Goal: Complete application form: Complete application form

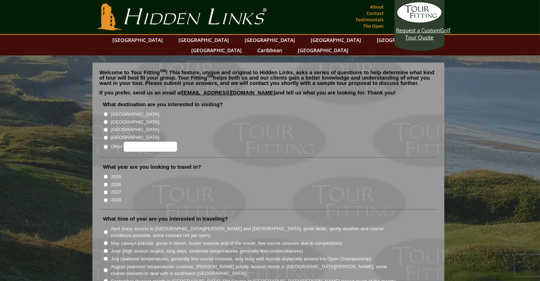
click at [105, 120] on input "[GEOGRAPHIC_DATA]" at bounding box center [105, 122] width 5 height 5
radio input "true"
click at [105, 198] on input "2028" at bounding box center [105, 200] width 5 height 5
radio input "true"
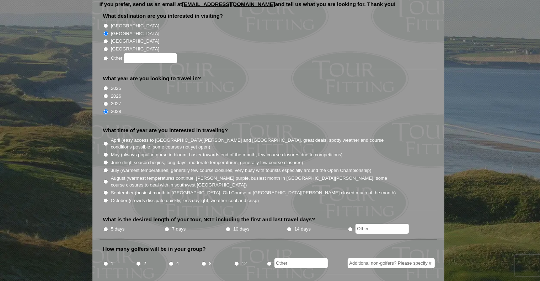
scroll to position [114, 0]
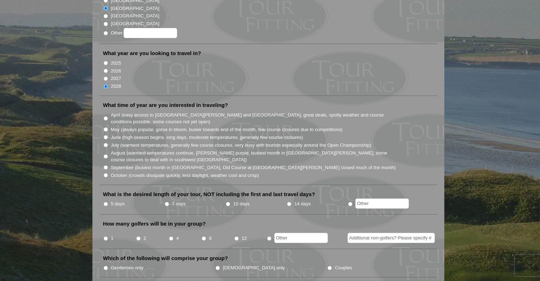
click at [105, 116] on input "April (easy access to [GEOGRAPHIC_DATA][PERSON_NAME] and [GEOGRAPHIC_DATA], gre…" at bounding box center [105, 118] width 5 height 5
radio input "true"
click at [107, 202] on input "5 days" at bounding box center [105, 204] width 5 height 5
radio input "true"
click at [165, 202] on input "7 days" at bounding box center [167, 204] width 5 height 5
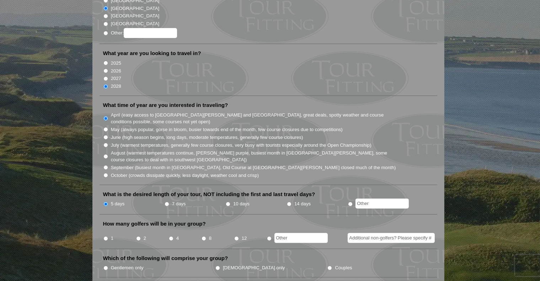
radio input "true"
click at [170, 236] on input "4" at bounding box center [171, 238] width 5 height 5
radio input "true"
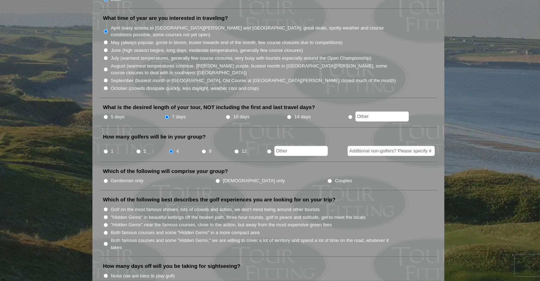
scroll to position [242, 0]
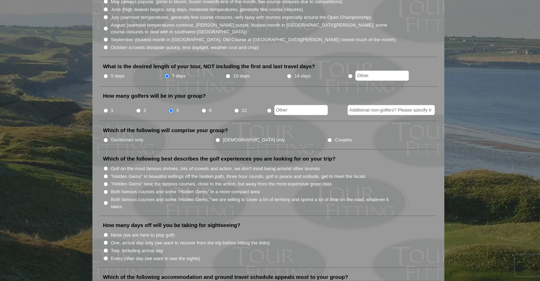
click at [104, 138] on input "Gentlemen only" at bounding box center [105, 140] width 5 height 5
radio input "true"
click at [105, 165] on li "Golf on the most famous shrines, lots of crowds and action, we don't mind being…" at bounding box center [271, 169] width 336 height 8
click at [105, 166] on input "Golf on the most famous shrines, lots of crowds and action, we don't mind being…" at bounding box center [105, 168] width 5 height 5
radio input "true"
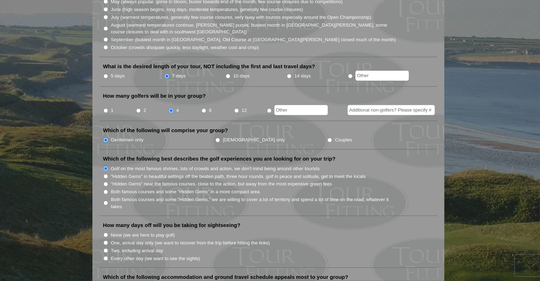
click at [106, 190] on input "Both famous courses and some "Hidden Gems" in a more compact area" at bounding box center [105, 192] width 5 height 5
radio input "true"
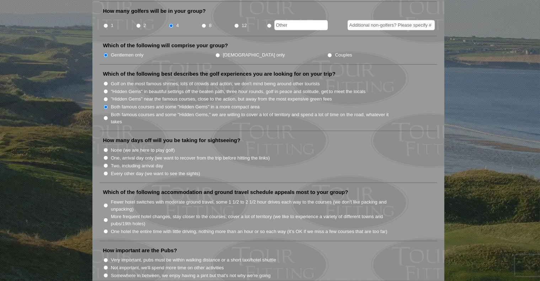
scroll to position [341, 0]
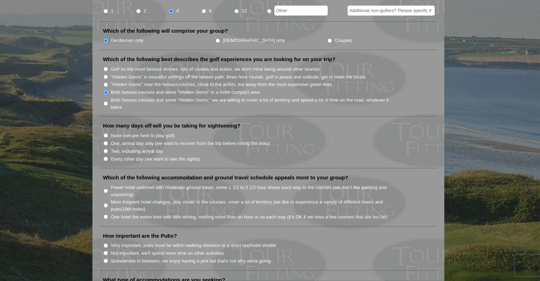
click at [106, 149] on input "Two, including arrival day" at bounding box center [105, 151] width 5 height 5
radio input "true"
click at [106, 141] on input "One, arrival day only (we want to recover from the trip before hitting the link…" at bounding box center [105, 143] width 5 height 5
radio input "true"
click at [106, 149] on input "Two, including arrival day" at bounding box center [105, 151] width 5 height 5
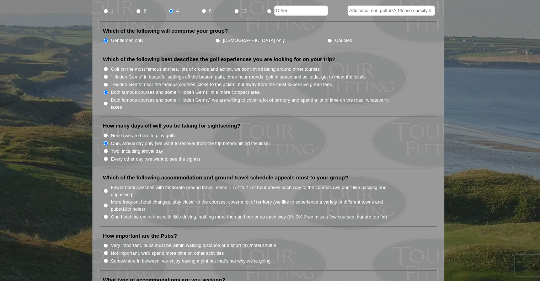
radio input "true"
click at [95, 187] on div "Welcome to Tour Fitting SM ! This feature, unique and original to Hidden Links,…" at bounding box center [268, 239] width 352 height 1036
click at [107, 189] on input "Fewer hotel switches with moderate ground travel, some 1 1/2 to 2 1/2 hour driv…" at bounding box center [105, 191] width 5 height 5
radio input "true"
click at [92, 239] on section "Welcome to Tour Fitting SM ! This feature, unique and original to Hidden Links,…" at bounding box center [270, 242] width 540 height 1057
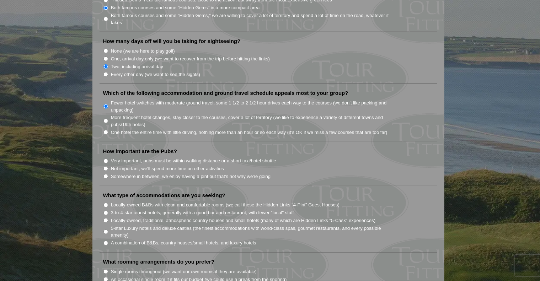
scroll to position [441, 0]
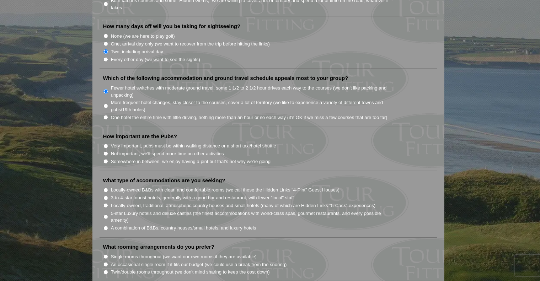
click at [105, 159] on input "Somewhere in between, we enjoy having a pint but that's not why we're going" at bounding box center [105, 161] width 5 height 5
radio input "true"
click at [96, 183] on div "Welcome to Tour Fitting SM ! This feature, unique and original to Hidden Links,…" at bounding box center [268, 140] width 352 height 1036
click at [106, 188] on input "Locally-owned B&Bs with clean and comfortable rooms (we call these the Hidden L…" at bounding box center [105, 190] width 5 height 5
radio input "true"
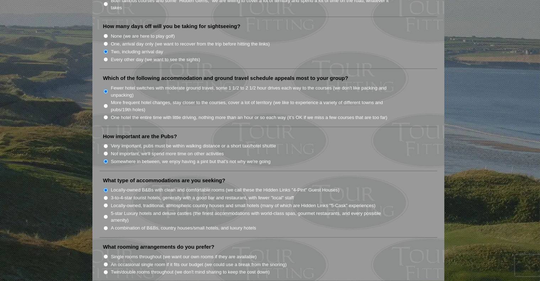
click at [106, 194] on li "3-to-4-star tourist hotels, generally with a good bar and restaurant, with fewe…" at bounding box center [271, 198] width 336 height 8
click at [106, 196] on input "3-to-4-star tourist hotels, generally with a good bar and restaurant, with fewe…" at bounding box center [105, 198] width 5 height 5
radio input "true"
click at [105, 203] on input "Locally-owned, traditional, atmospheric country houses and small hotels (many o…" at bounding box center [105, 205] width 5 height 5
radio input "true"
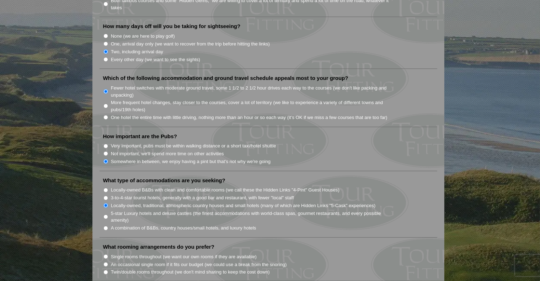
click at [105, 226] on input "A combination of B&Bs, country houses/small hotels, and luxury hotels" at bounding box center [105, 228] width 5 height 5
radio input "true"
click at [97, 229] on div "Welcome to Tour Fitting SM ! This feature, unique and original to Hidden Links,…" at bounding box center [268, 140] width 352 height 1036
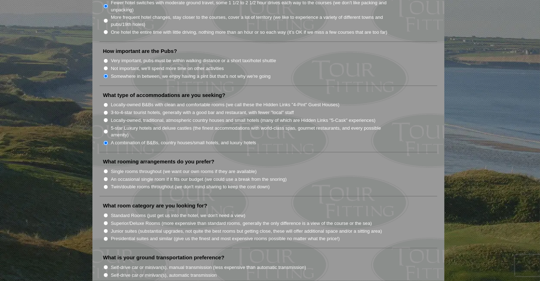
scroll to position [541, 0]
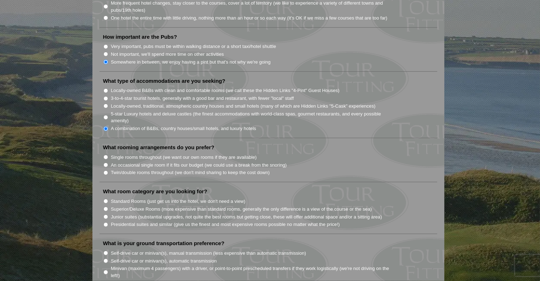
click at [105, 153] on li "Single rooms throughout (we want our own rooms if they are available)" at bounding box center [271, 157] width 336 height 8
click at [104, 155] on input "Single rooms throughout (we want our own rooms if they are available)" at bounding box center [105, 157] width 5 height 5
radio input "true"
click at [93, 195] on div "Welcome to Tour Fitting SM ! This feature, unique and original to Hidden Links,…" at bounding box center [268, 40] width 352 height 1036
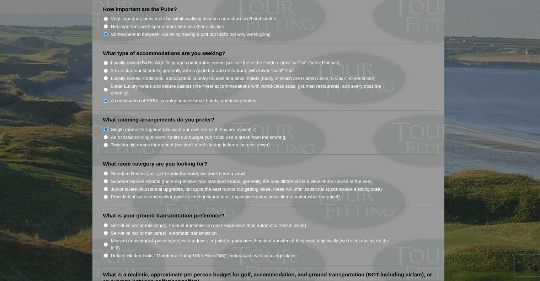
scroll to position [569, 0]
click at [106, 179] on input "Superior/Deluxe Rooms (more expensive than standard rooms, generally the only d…" at bounding box center [105, 181] width 5 height 5
radio input "true"
click at [106, 169] on li "Standard Rooms (just get us into the hotel, we don't need a view)" at bounding box center [271, 173] width 336 height 8
click at [105, 171] on input "Standard Rooms (just get us into the hotel, we don't need a view)" at bounding box center [105, 173] width 5 height 5
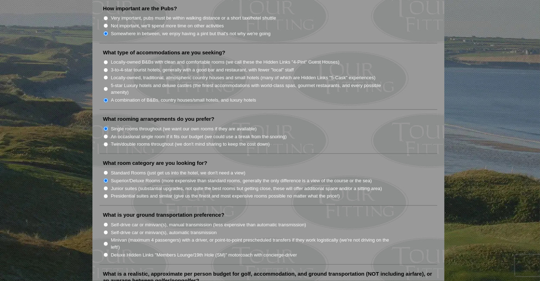
radio input "true"
click at [95, 198] on div "Welcome to Tour Fitting SM ! This feature, unique and original to Hidden Links,…" at bounding box center [268, 12] width 352 height 1036
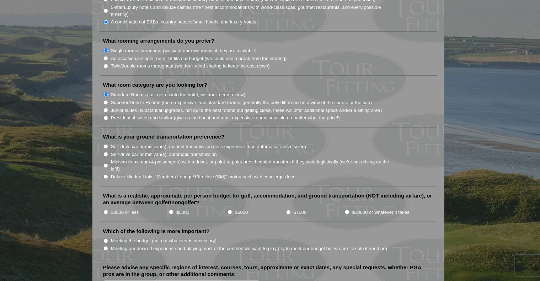
scroll to position [669, 0]
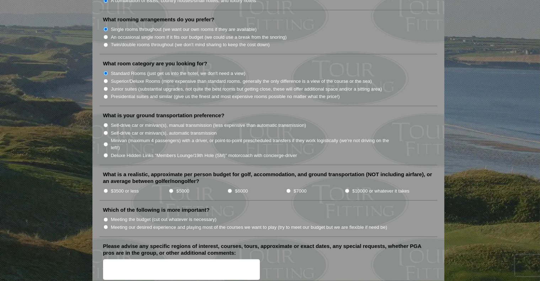
click at [105, 142] on input "Minivan (maximum 4 passengers) with a driver, or point-to-point prescheduled tr…" at bounding box center [105, 144] width 5 height 5
radio input "true"
click at [169, 189] on input "$5000" at bounding box center [171, 191] width 5 height 5
radio input "true"
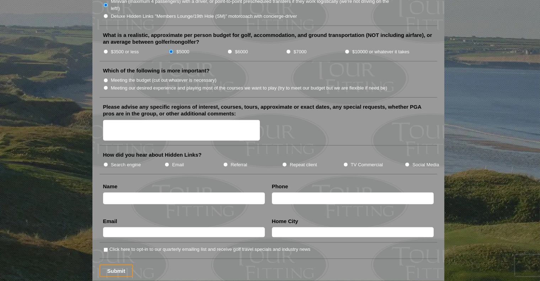
scroll to position [811, 0]
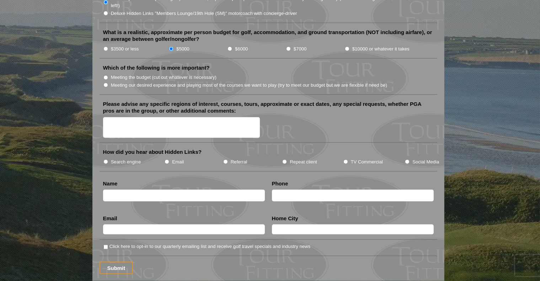
click at [107, 83] on input "Meeting our desired experience and playing most of the courses we want to play …" at bounding box center [105, 85] width 5 height 5
radio input "true"
click at [120, 102] on li "Please advise any specific regions of interest, courses, tours, approximate or …" at bounding box center [269, 122] width 338 height 43
click at [120, 117] on textarea "Please advise any specific regions of interest, courses, tours, approximate or …" at bounding box center [181, 127] width 157 height 21
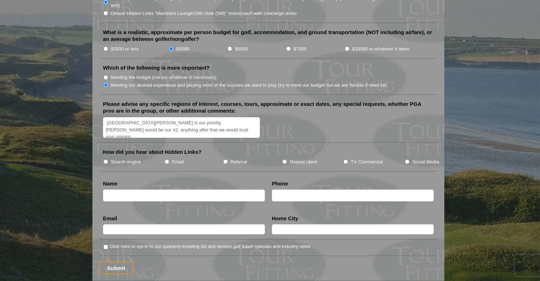
type textarea "[GEOGRAPHIC_DATA][PERSON_NAME] is our priority, [PERSON_NAME] would be our #2, …"
click at [104, 160] on input "Search engine" at bounding box center [105, 162] width 5 height 5
radio input "true"
click at [122, 180] on li "Name" at bounding box center [184, 192] width 169 height 25
click at [122, 190] on input "text" at bounding box center [184, 196] width 162 height 12
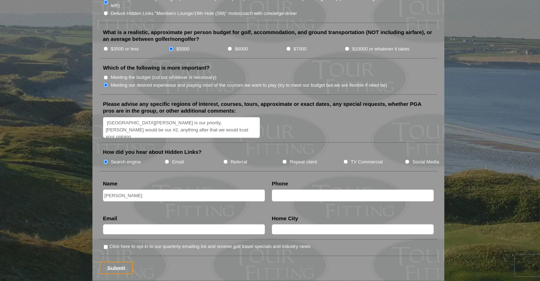
type input "[PERSON_NAME]"
type input "7065644430"
type input "[EMAIL_ADDRESS][DOMAIN_NAME]"
type input "[PERSON_NAME]"
click at [114, 262] on input "Submit" at bounding box center [117, 268] width 34 height 12
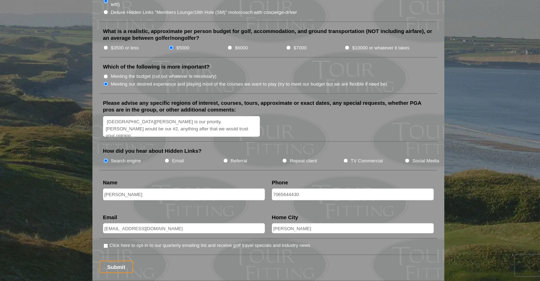
scroll to position [825, 0]
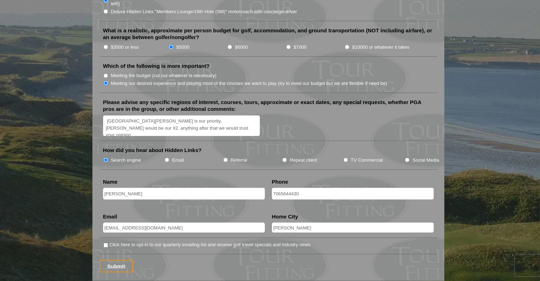
click at [277, 188] on input "7065644430" at bounding box center [353, 194] width 162 height 12
click at [281, 188] on input "7065644430" at bounding box center [353, 194] width 162 height 12
click at [291, 188] on input "706-5644430" at bounding box center [353, 194] width 162 height 12
type input "706-564-4430"
click at [106, 243] on input "Click here to opt-in to our quarterly emailing list and receive golf travel spe…" at bounding box center [105, 245] width 5 height 5
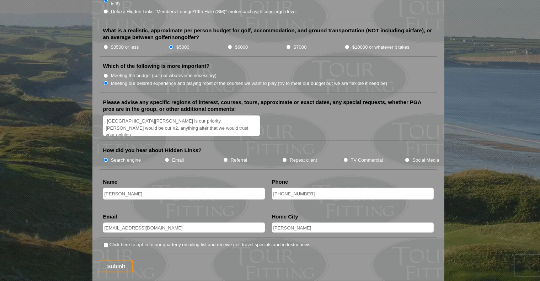
checkbox input "true"
click at [112, 260] on input "Submit" at bounding box center [117, 266] width 34 height 12
